Goal: Information Seeking & Learning: Learn about a topic

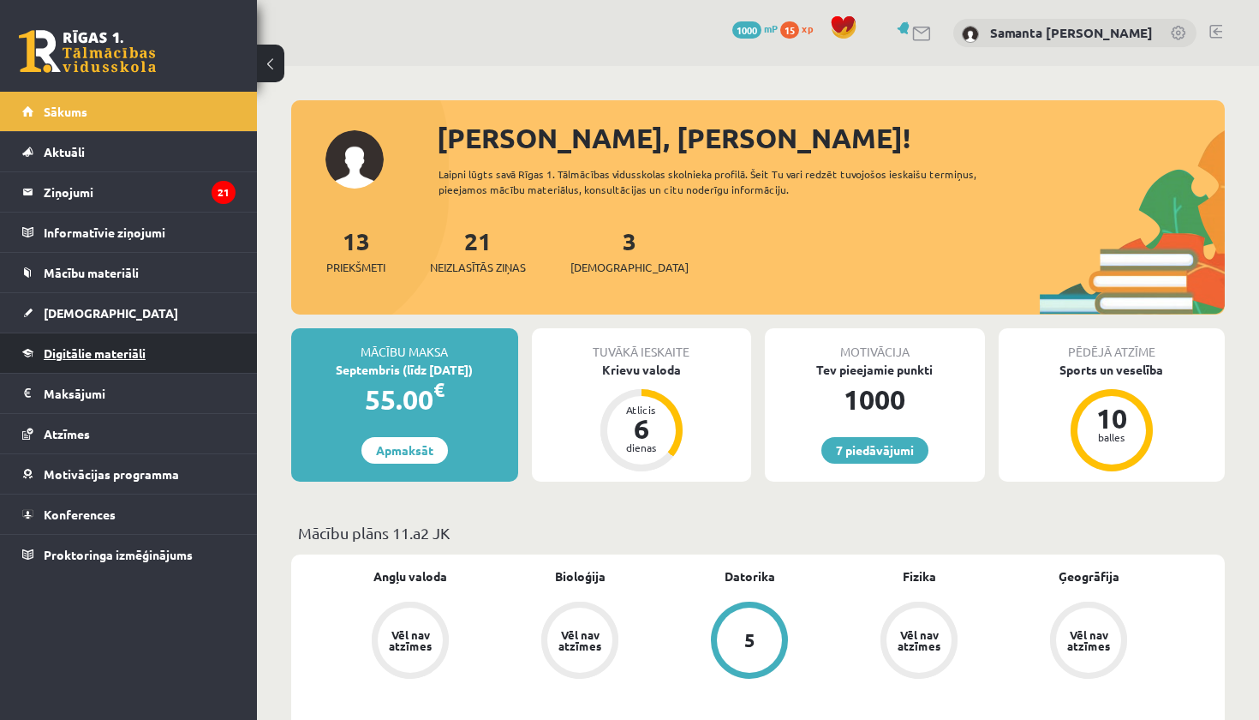
click at [85, 350] on span "Digitālie materiāli" at bounding box center [95, 352] width 102 height 15
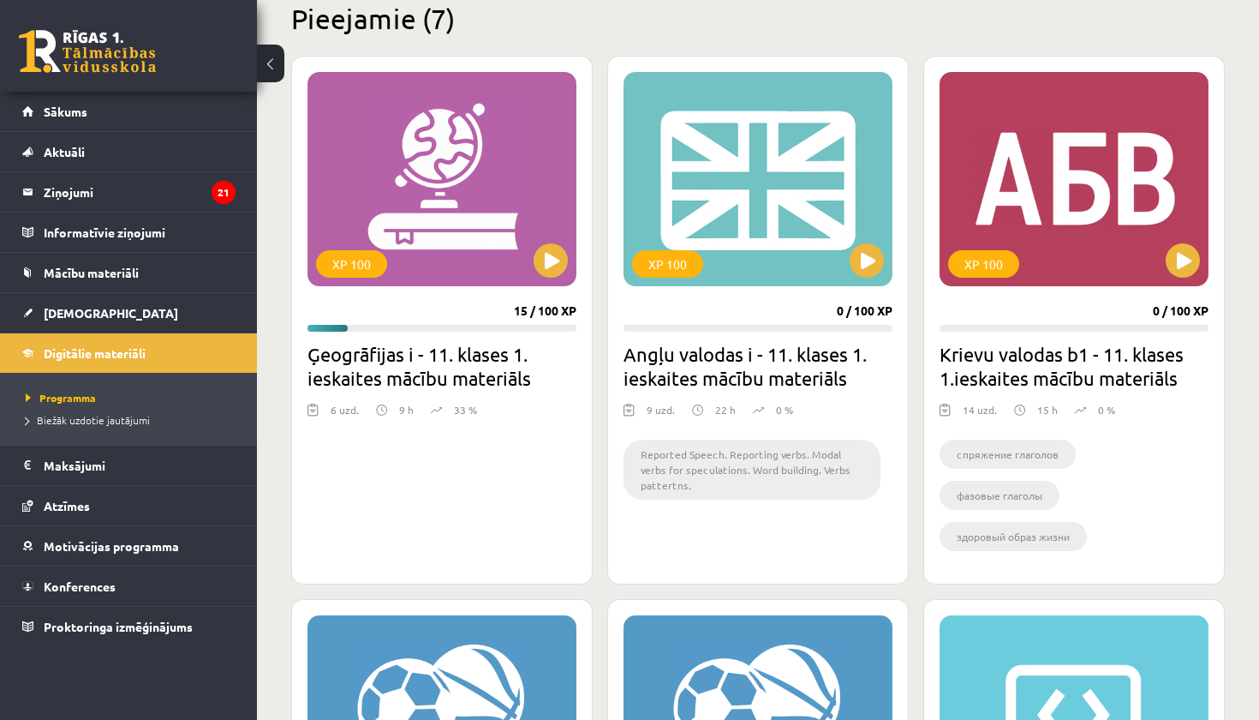
scroll to position [440, 0]
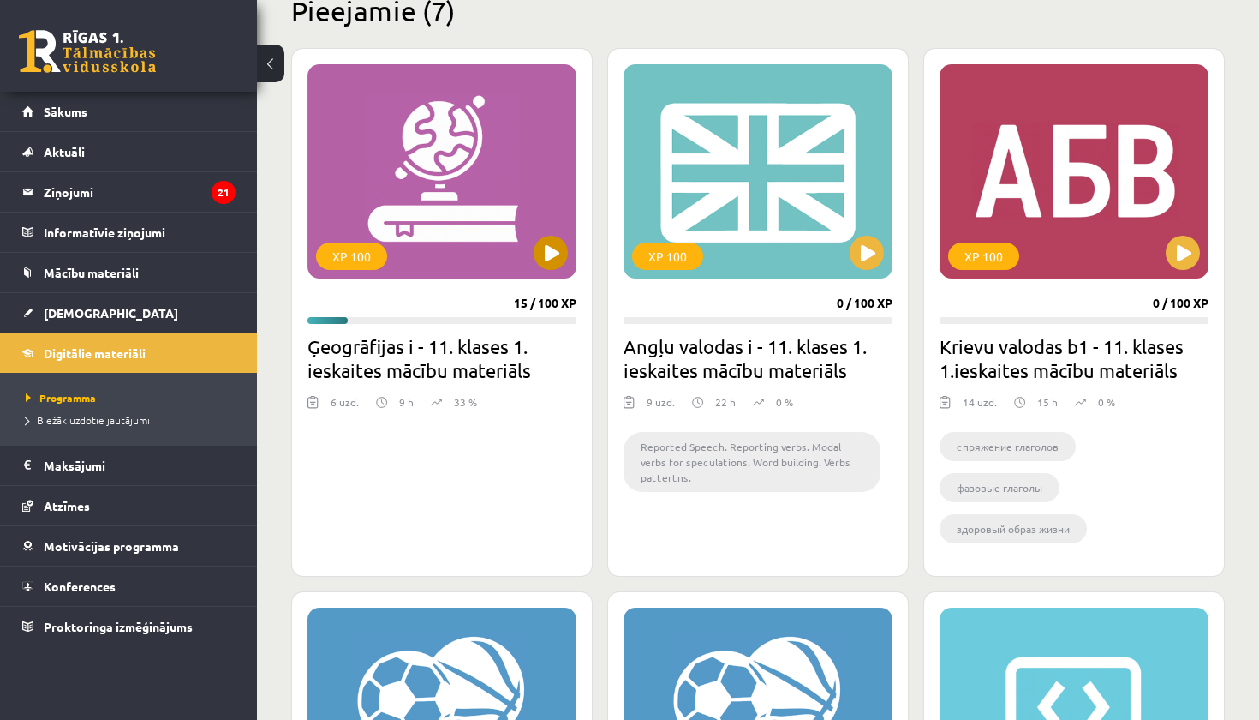
click at [469, 272] on div "XP 100" at bounding box center [442, 171] width 269 height 214
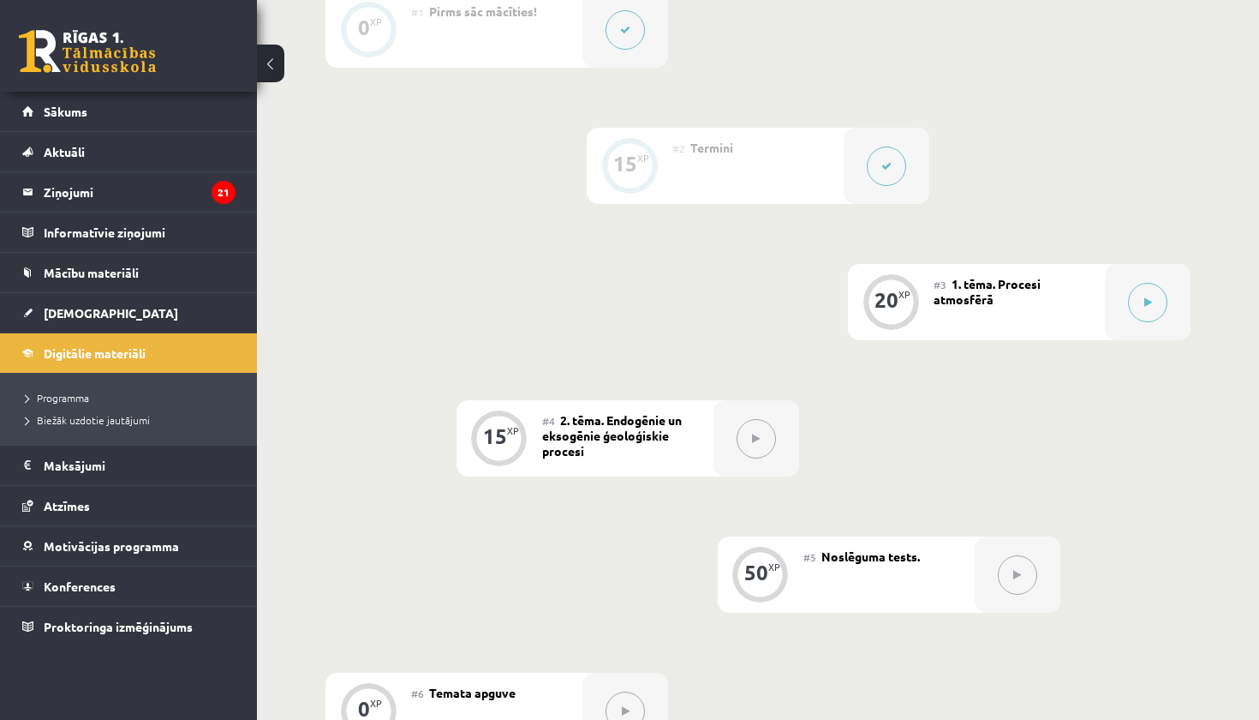
scroll to position [461, 0]
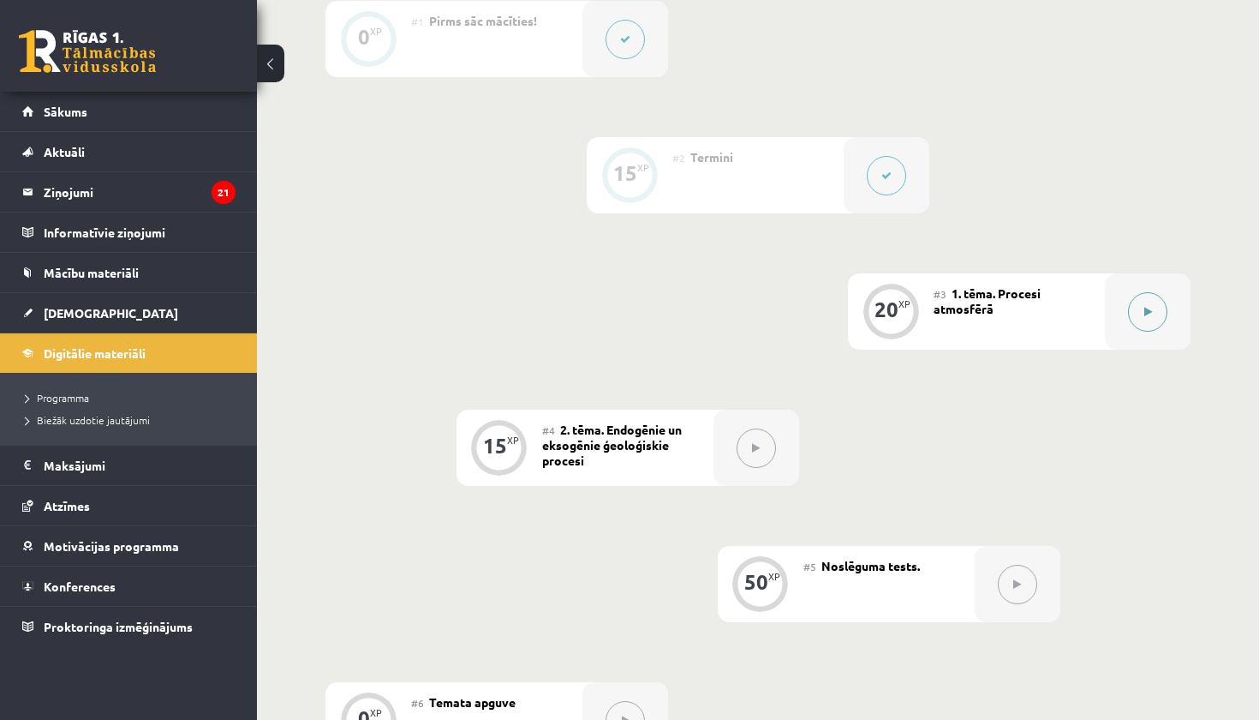
click at [1129, 310] on button at bounding box center [1147, 311] width 39 height 39
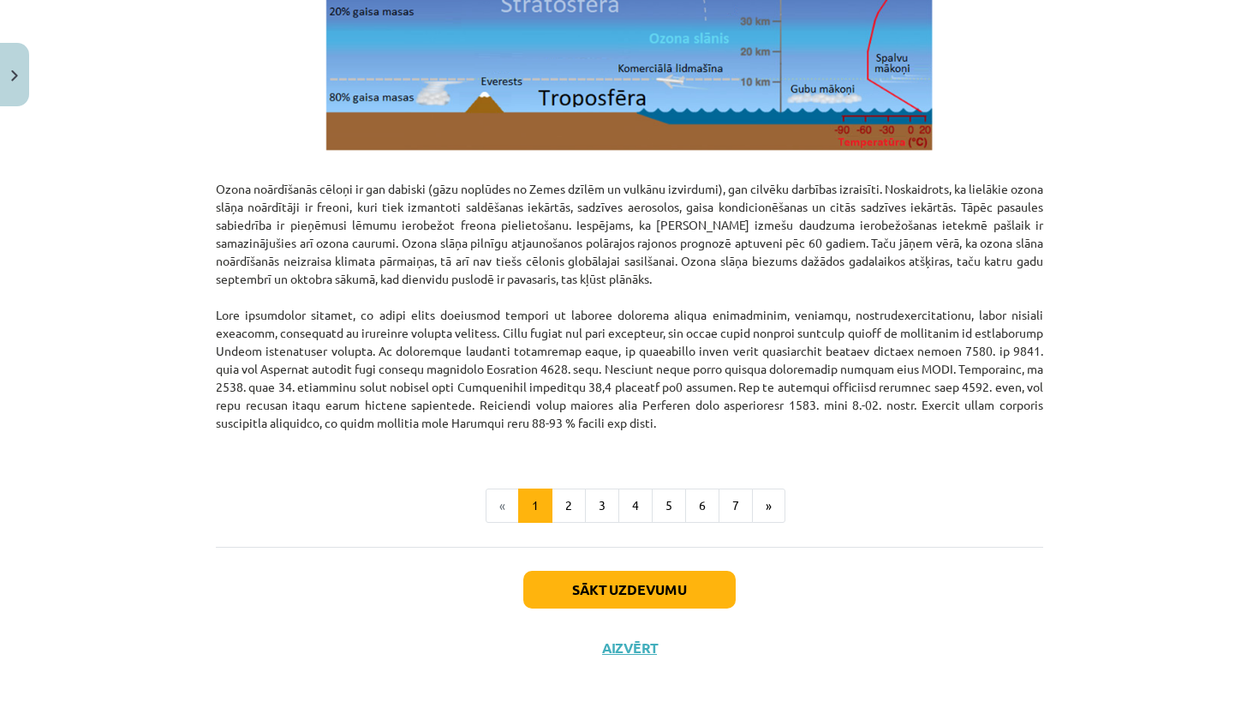
scroll to position [2082, 0]
click at [565, 506] on button "2" at bounding box center [569, 505] width 34 height 34
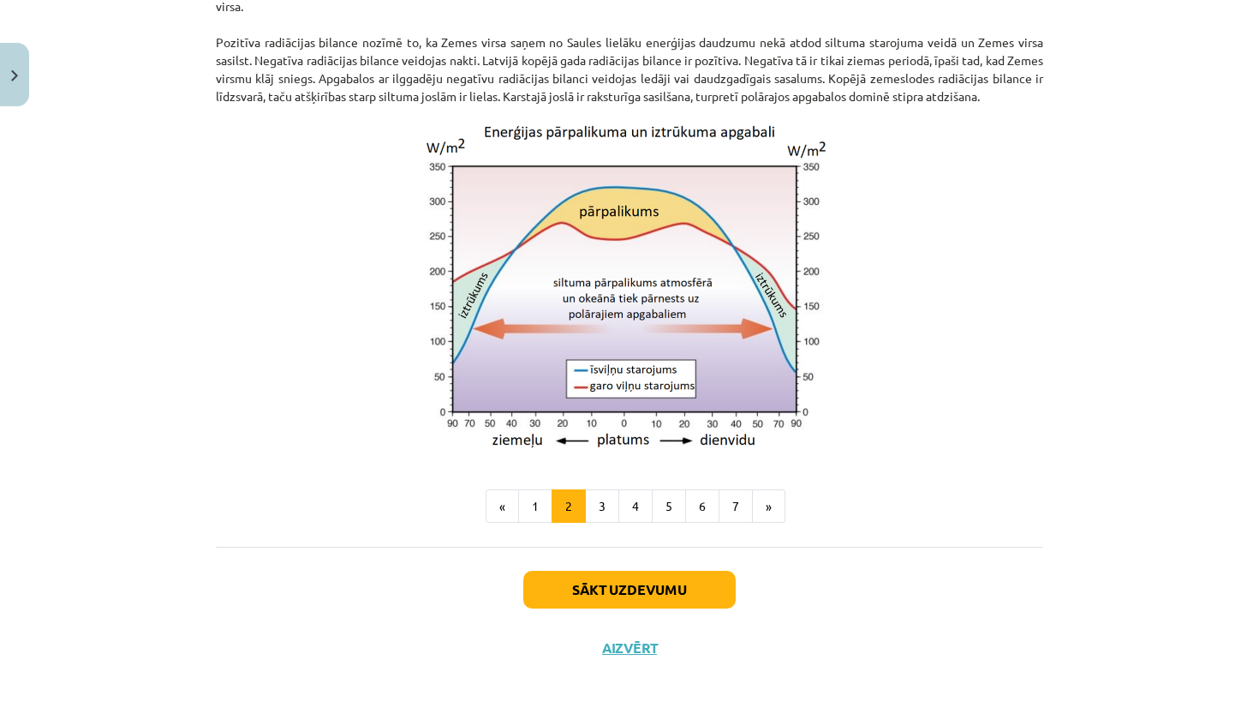
scroll to position [1433, 0]
click at [521, 493] on button "1" at bounding box center [535, 506] width 34 height 34
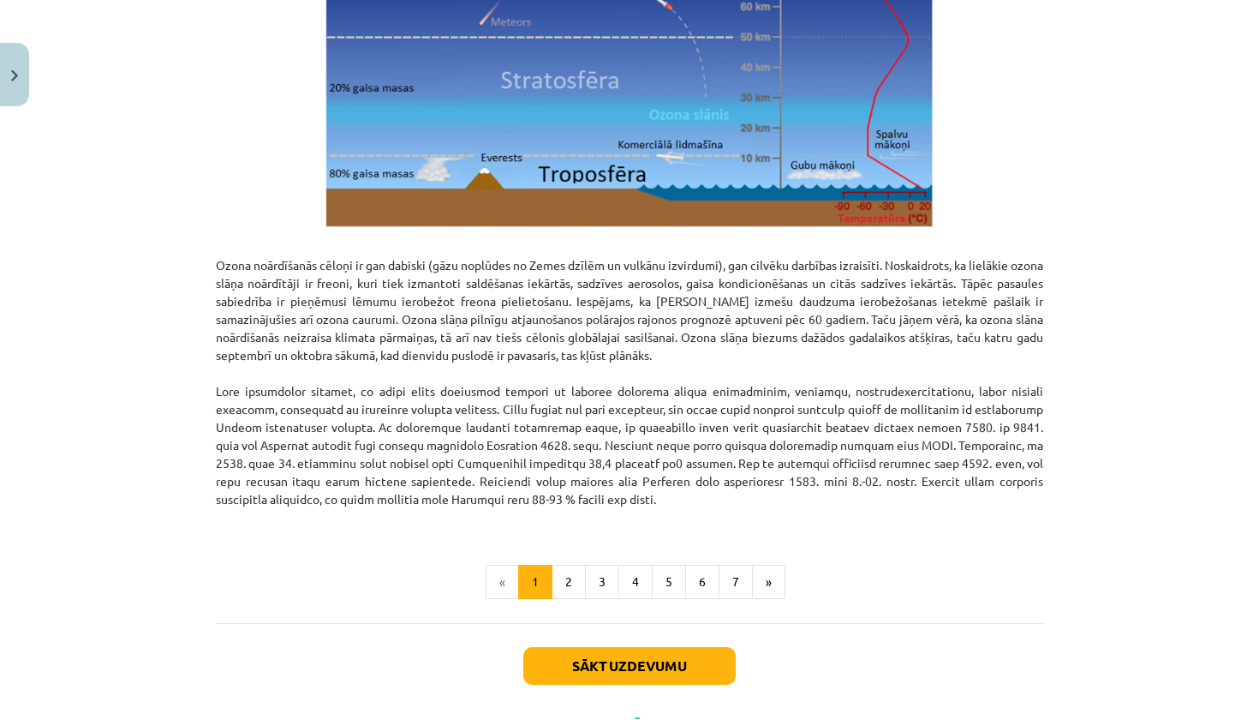
scroll to position [2005, 0]
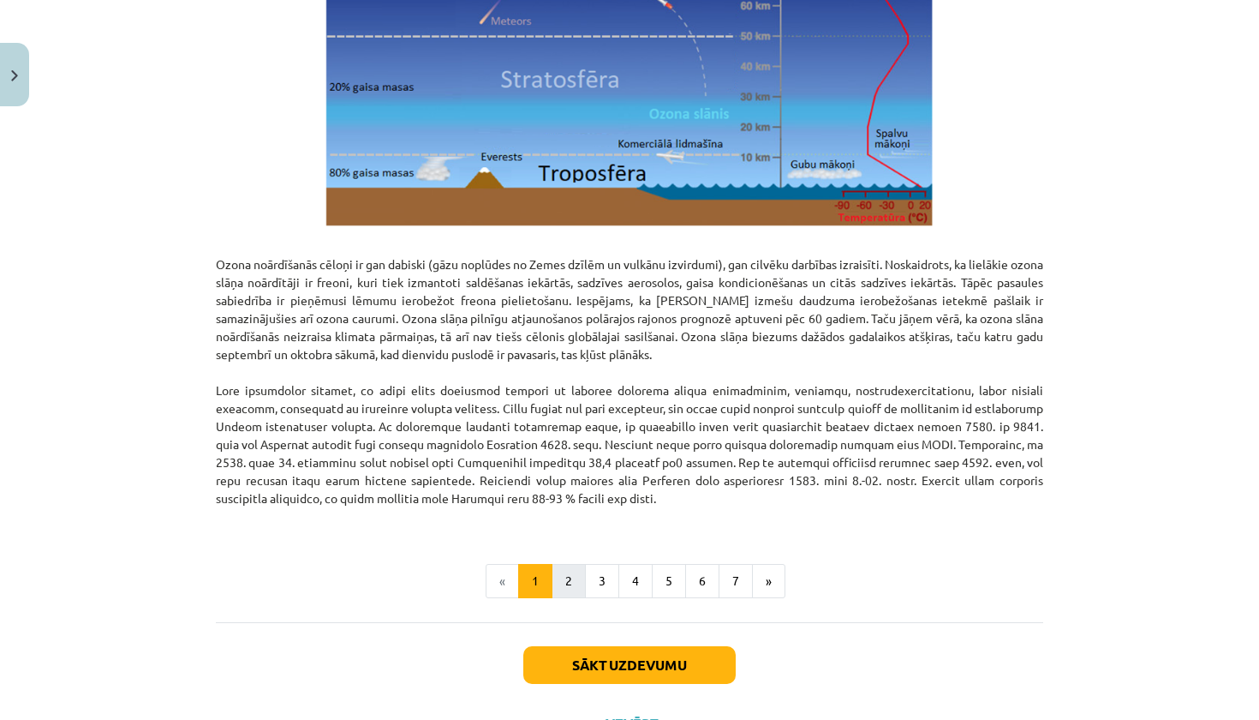
click at [559, 573] on button "2" at bounding box center [569, 581] width 34 height 34
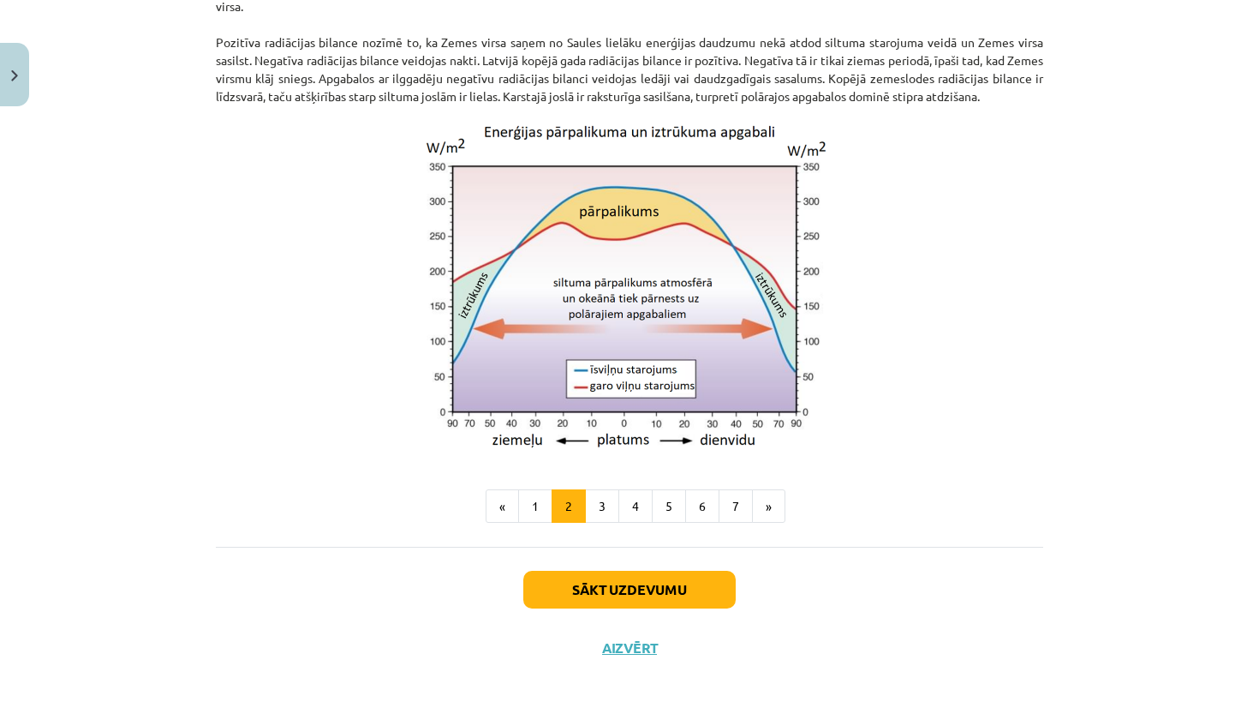
scroll to position [1433, 0]
click at [541, 507] on button "1" at bounding box center [535, 506] width 34 height 34
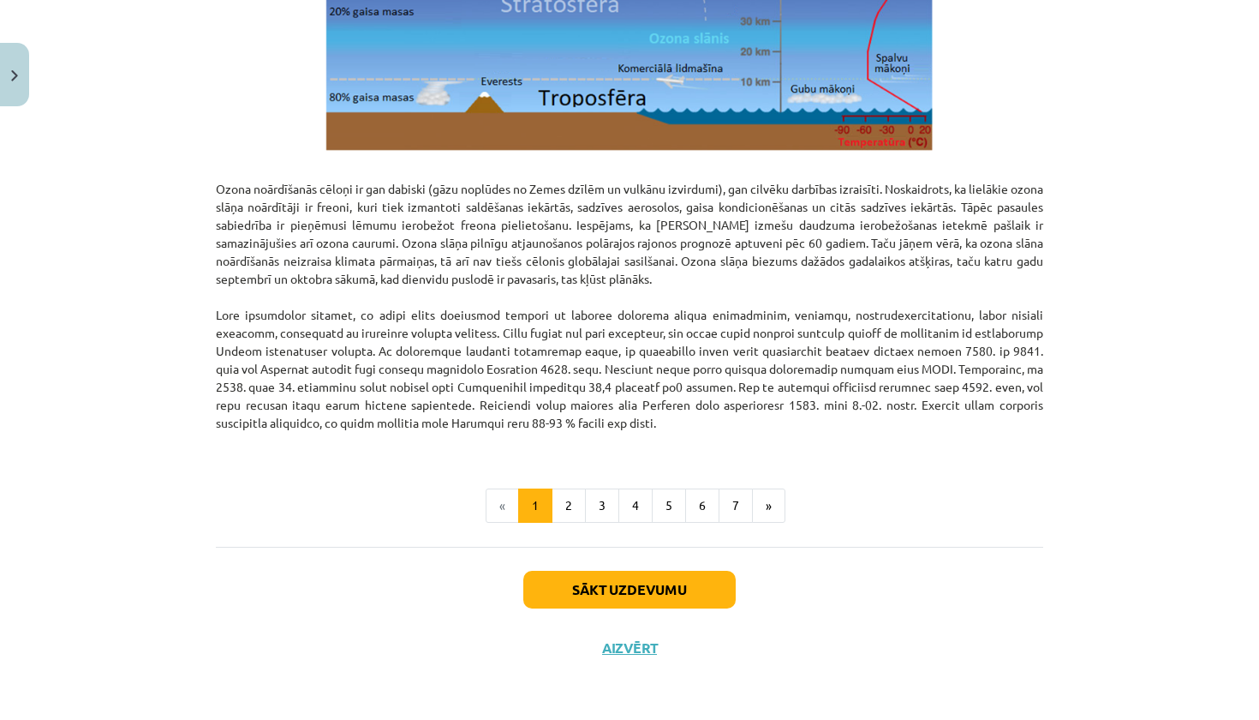
scroll to position [2082, 0]
click at [573, 509] on button "2" at bounding box center [569, 505] width 34 height 34
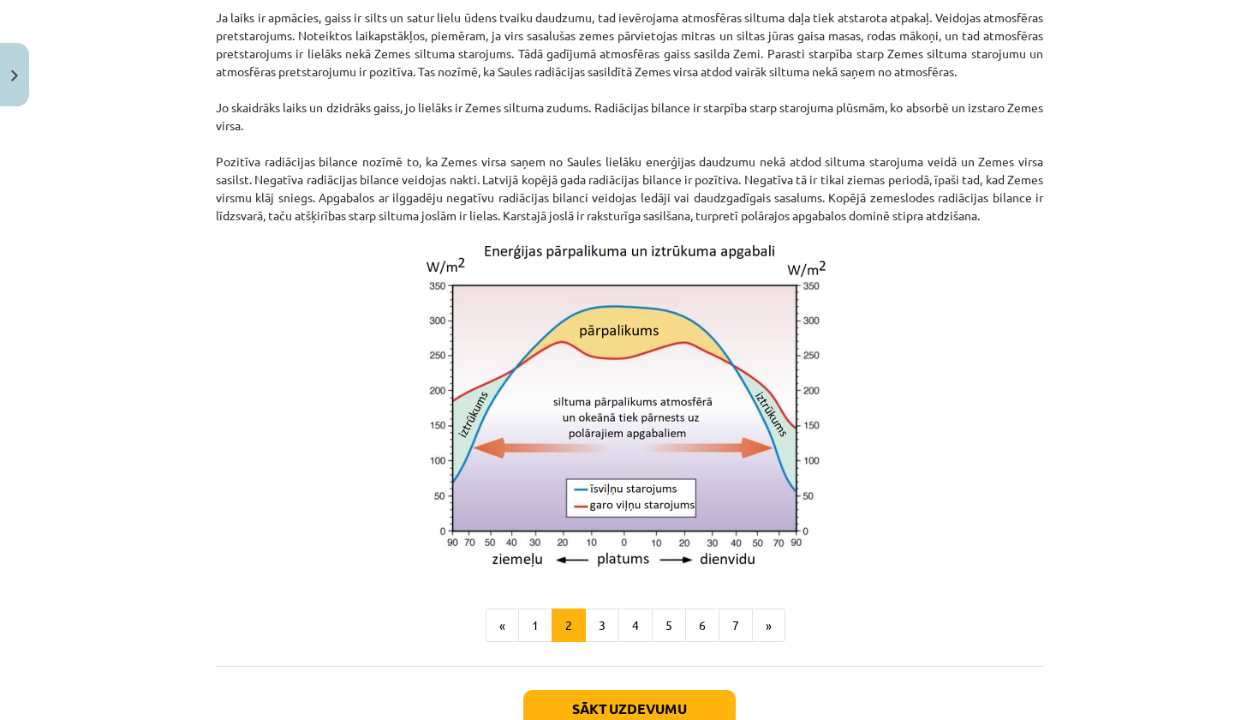
scroll to position [1304, 0]
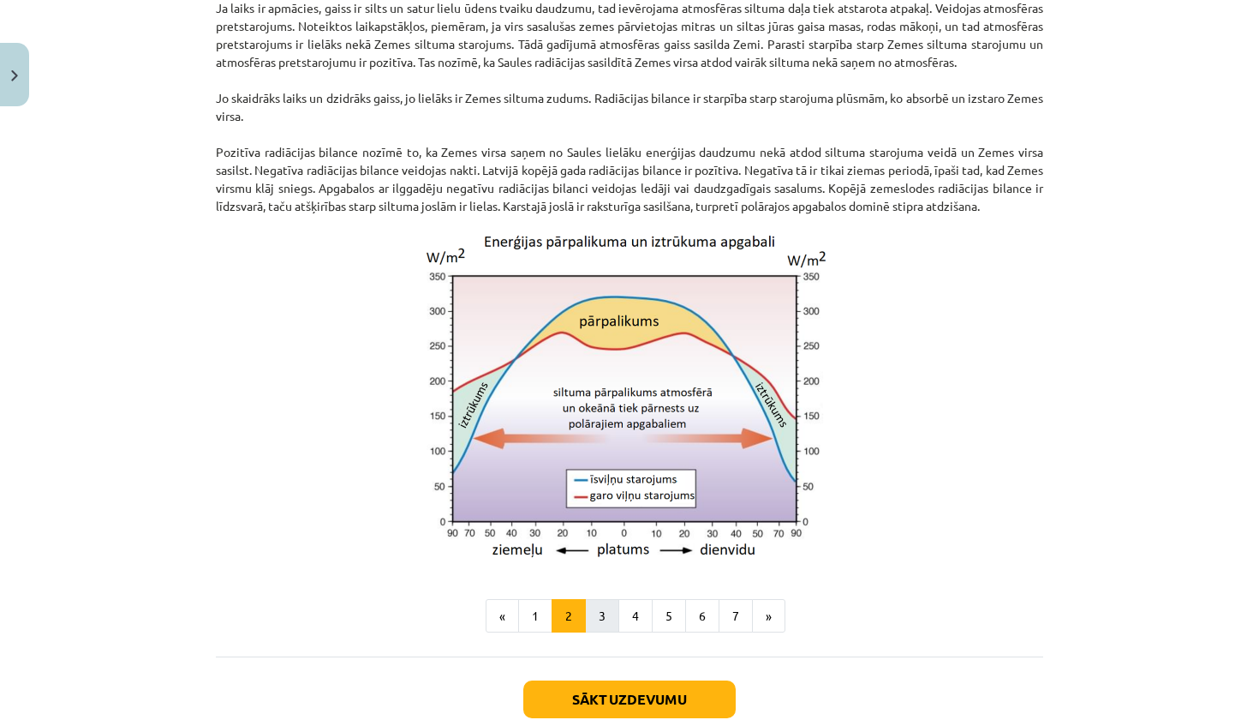
click at [607, 631] on button "3" at bounding box center [602, 616] width 34 height 34
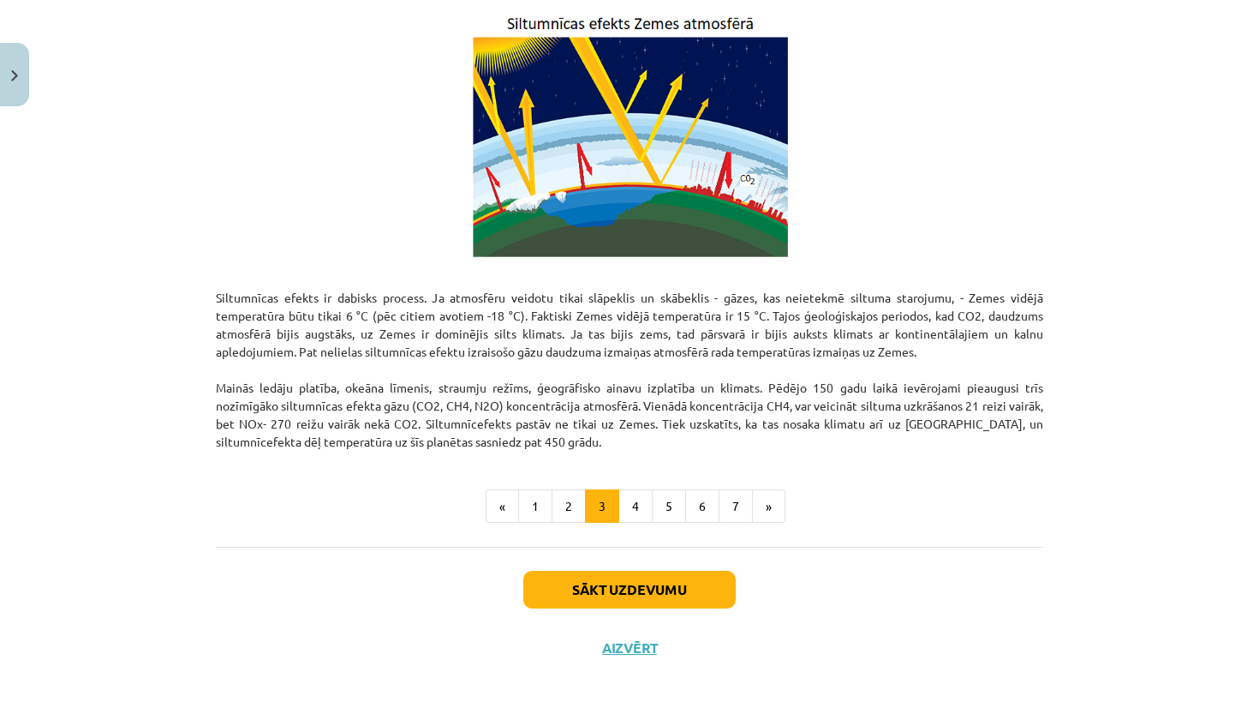
scroll to position [978, 0]
click at [640, 508] on button "4" at bounding box center [635, 506] width 34 height 34
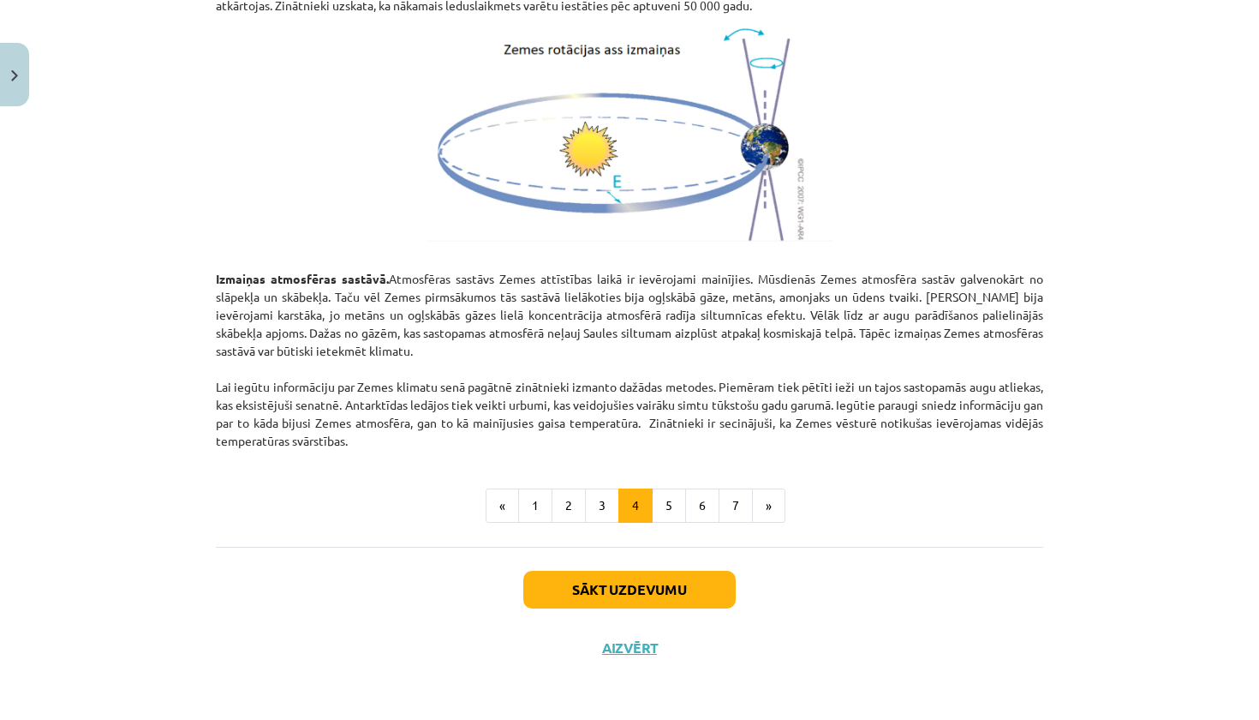
scroll to position [1893, 0]
click at [657, 507] on button "5" at bounding box center [669, 505] width 34 height 34
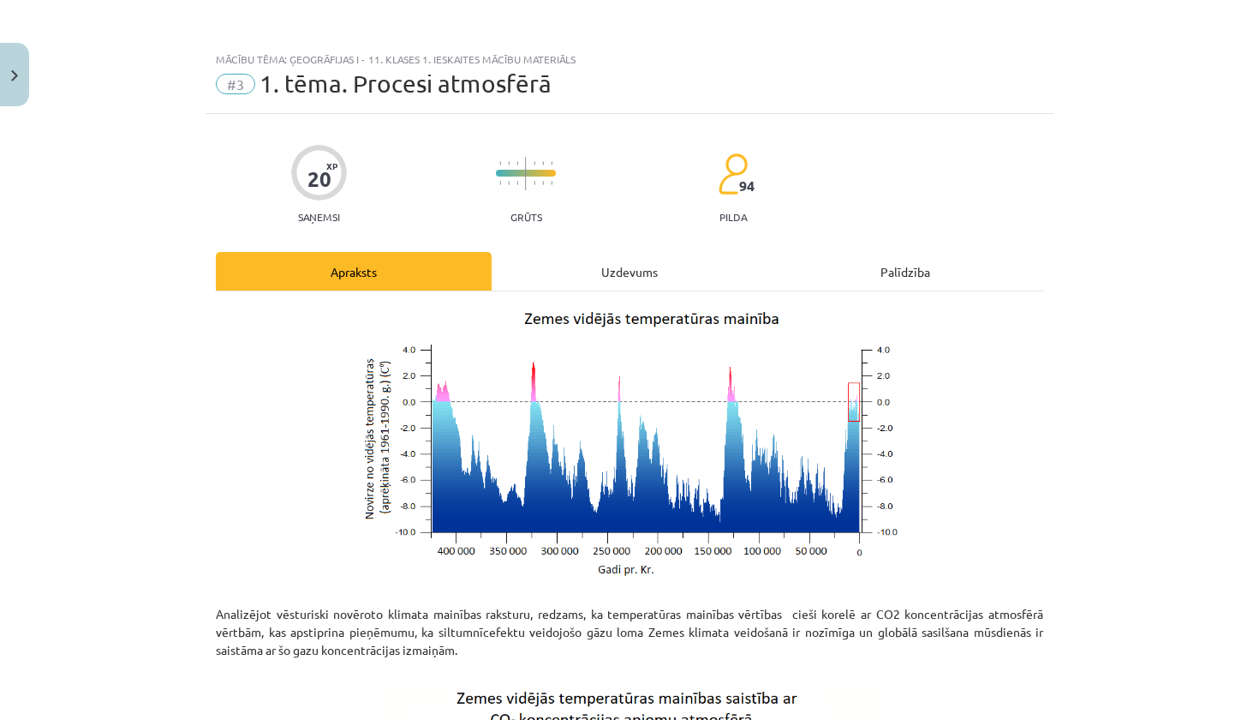
scroll to position [0, 0]
